Goal: Check status: Check status

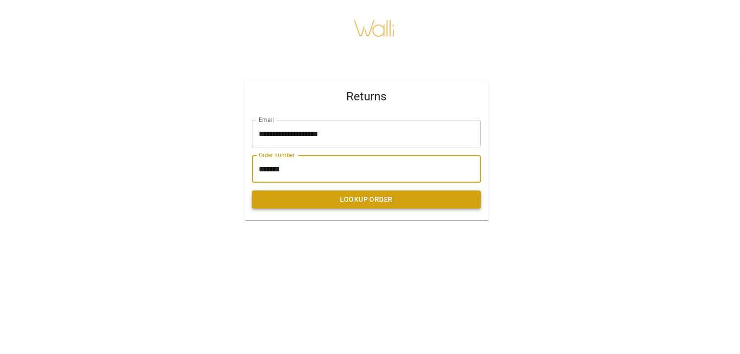
type input "*******"
click at [375, 205] on button "Lookup Order" at bounding box center [366, 199] width 229 height 18
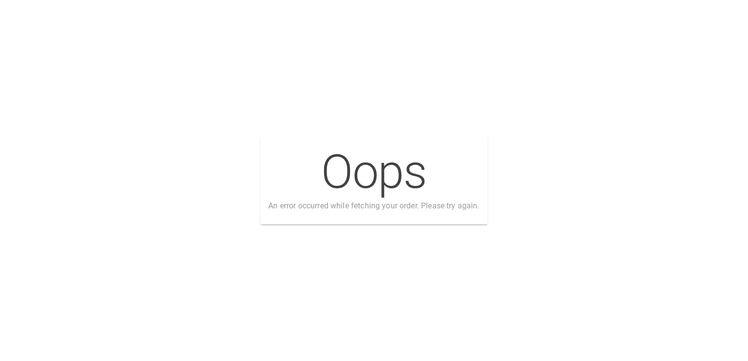
click at [533, 71] on div "Oops An error occurred while fetching your order. Please try again." at bounding box center [374, 180] width 748 height 361
